Goal: Find specific page/section: Find specific page/section

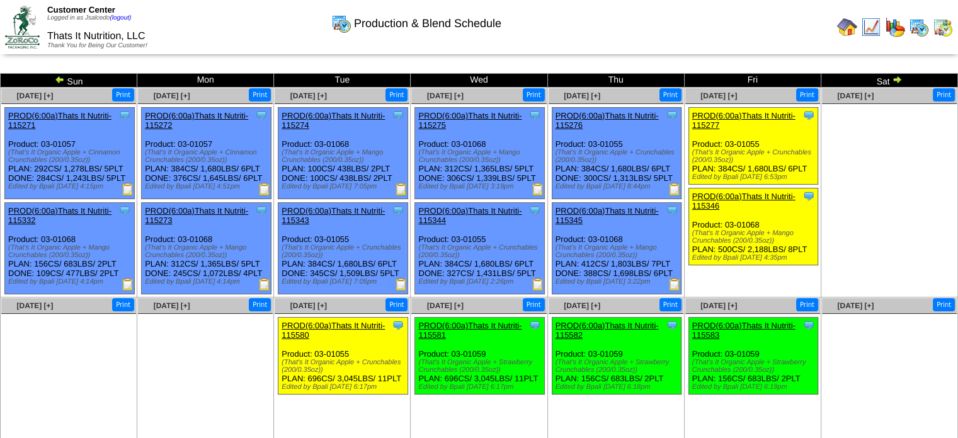
click at [946, 28] on img at bounding box center [943, 27] width 20 height 20
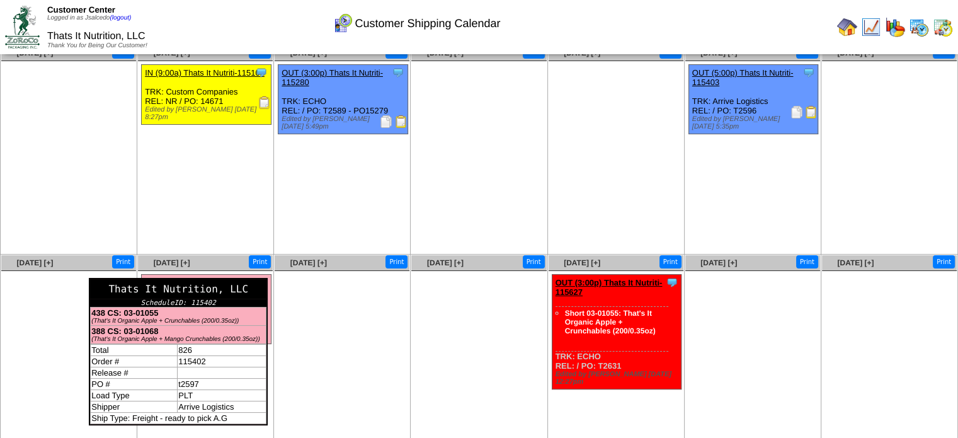
scroll to position [23, 0]
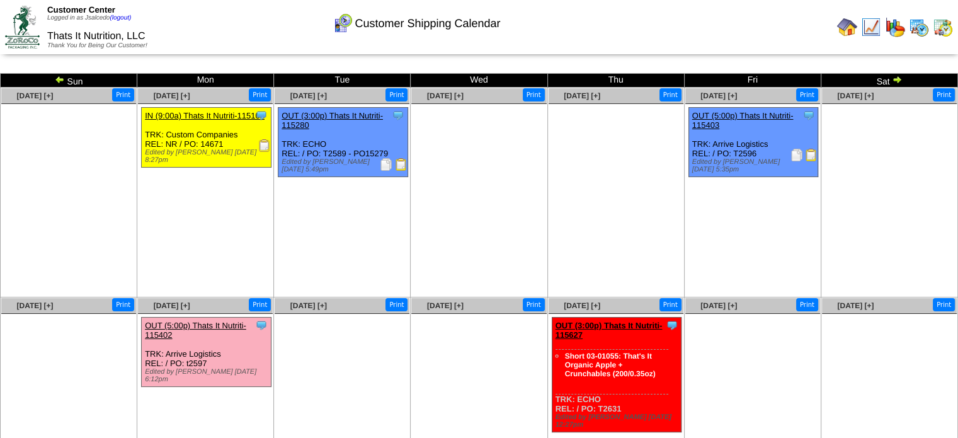
click at [815, 153] on img at bounding box center [811, 155] width 13 height 13
